Goal: Contribute content

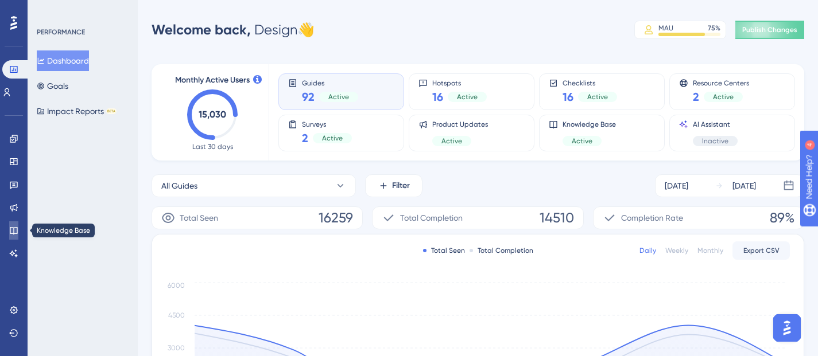
click at [18, 233] on link at bounding box center [13, 231] width 9 height 18
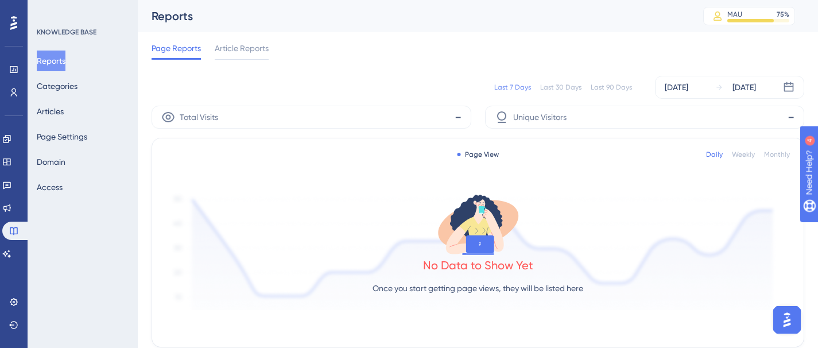
click at [80, 114] on div "Reports Categories Articles Page Settings Domain Access" at bounding box center [83, 124] width 93 height 147
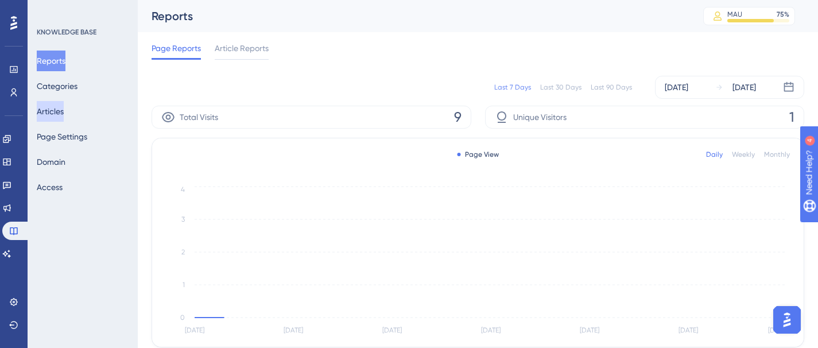
click at [64, 111] on button "Articles" at bounding box center [50, 111] width 27 height 21
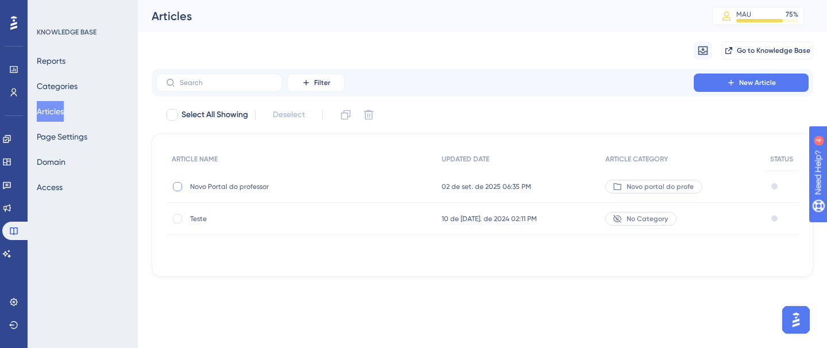
click at [179, 185] on div at bounding box center [177, 186] width 9 height 9
checkbox input "true"
click at [226, 186] on span "Novo Portal do professor" at bounding box center [282, 186] width 184 height 9
click at [226, 0] on html "Performance Users Engagement Widgets Feedback Product Updates Knowledge Base AI…" at bounding box center [413, 0] width 827 height 0
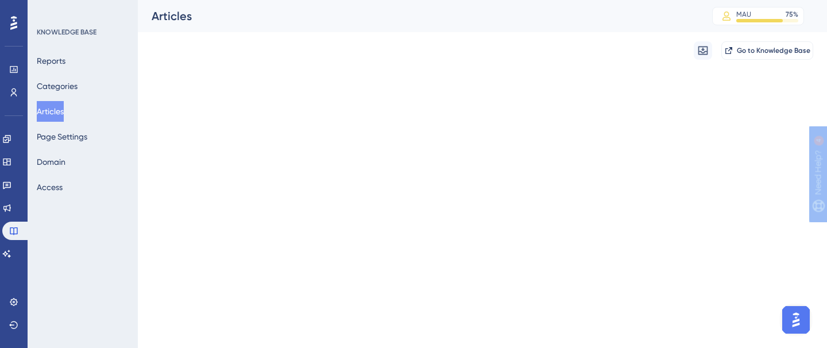
click at [226, 0] on html "Performance Users Engagement Widgets Feedback Product Updates Knowledge Base AI…" at bounding box center [413, 0] width 827 height 0
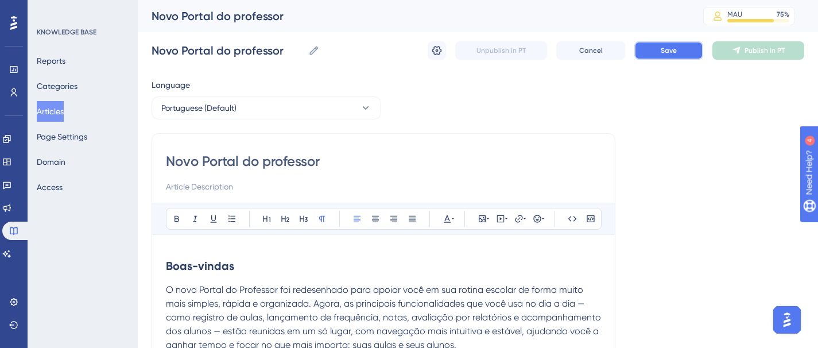
click at [667, 55] on button "Save" at bounding box center [668, 50] width 69 height 18
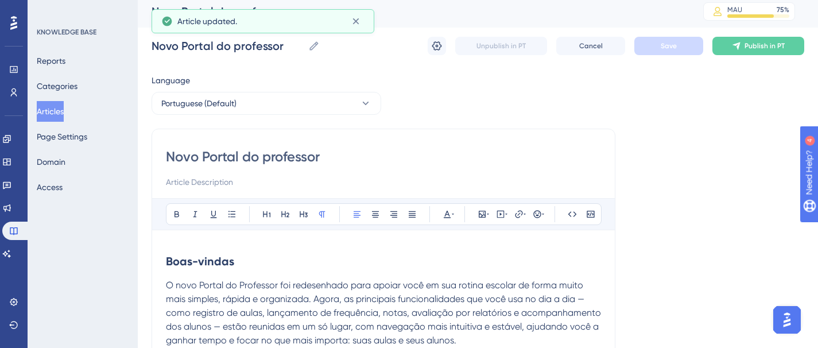
scroll to position [7, 0]
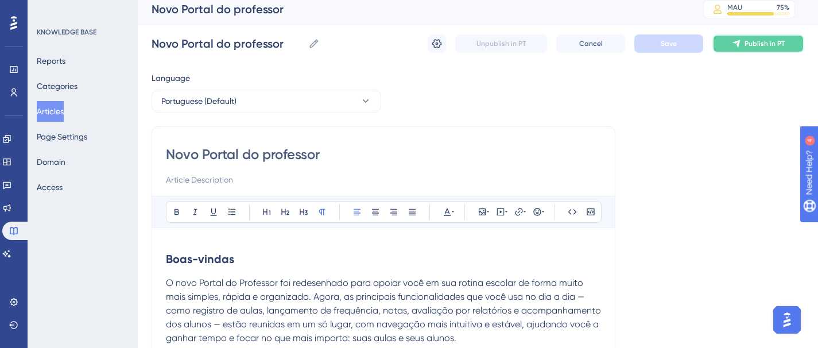
click at [764, 42] on span "Publish in PT" at bounding box center [765, 43] width 40 height 9
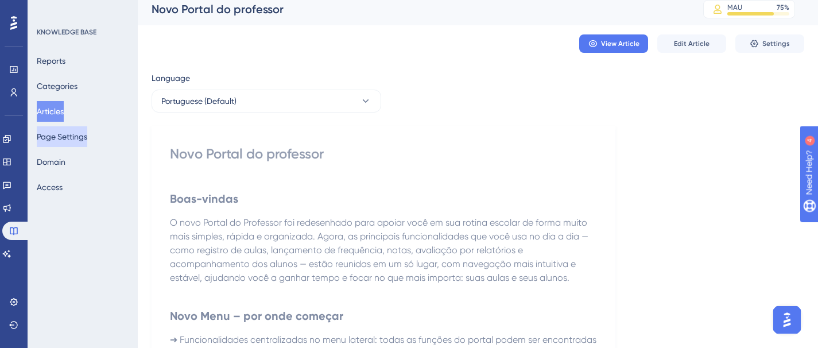
click at [63, 139] on button "Page Settings" at bounding box center [62, 136] width 51 height 21
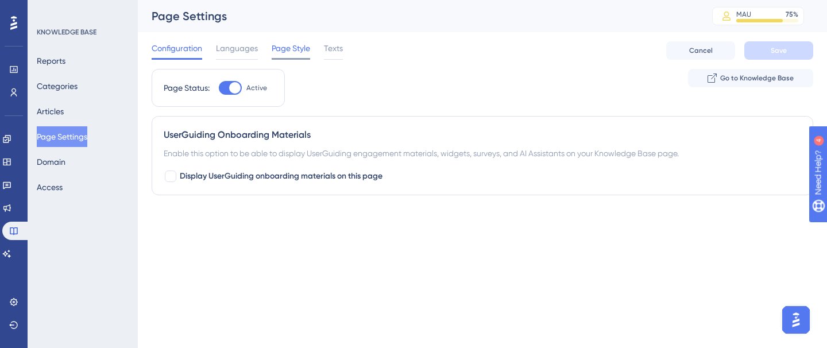
click at [288, 49] on span "Page Style" at bounding box center [291, 48] width 38 height 14
